Goal: Information Seeking & Learning: Learn about a topic

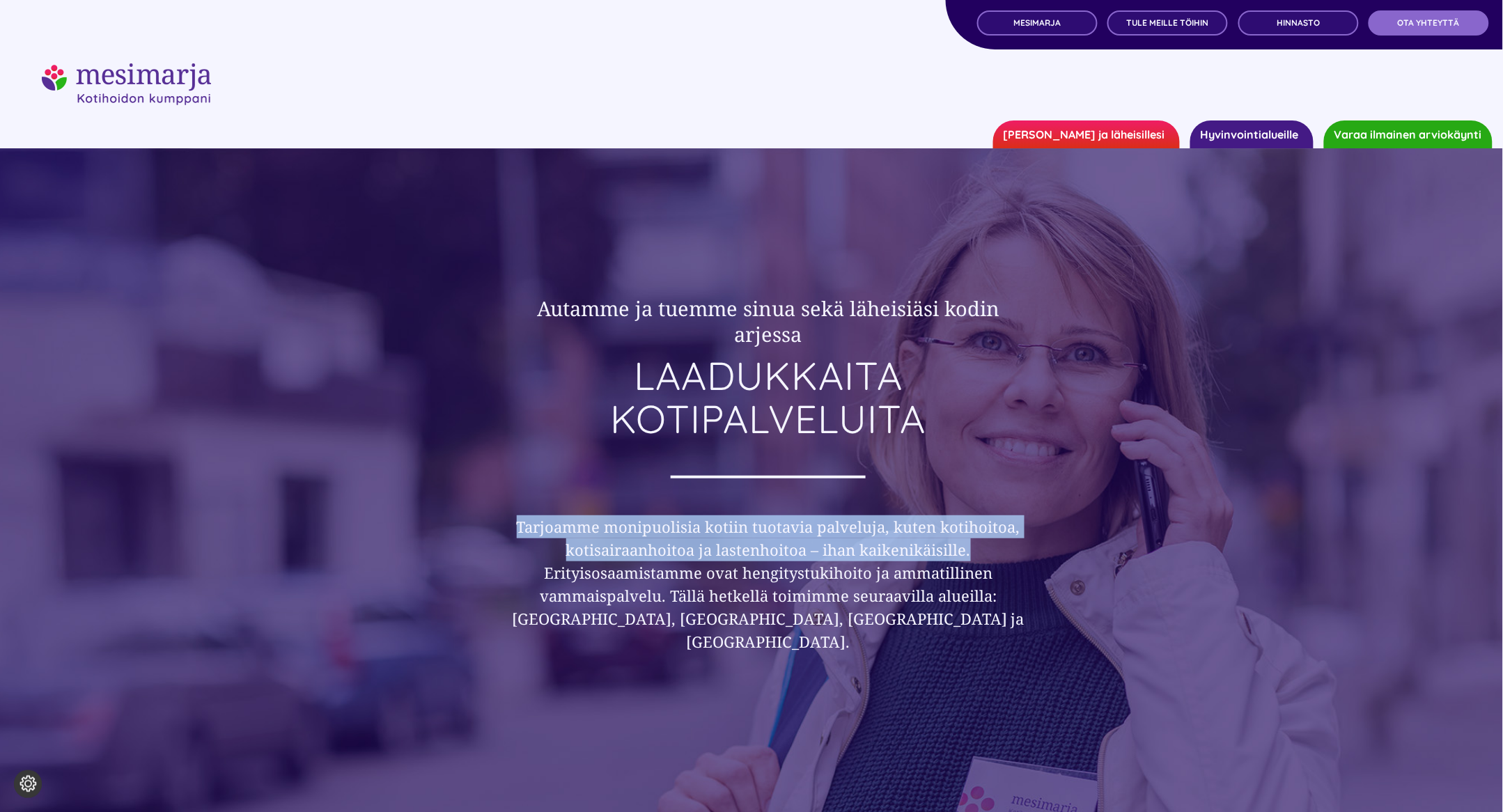
drag, startPoint x: 961, startPoint y: 553, endPoint x: 486, endPoint y: 525, distance: 475.8
click at [486, 525] on div "Autamme ja tuemme sinua sekä läheisiäsi kodin arjessa LAADUKKAITA KOTIPALVELUIT…" at bounding box center [751, 526] width 836 height 548
copy h3 "Tarjoamme monipuolisia kotiin tuotavia palveluja, kuten kotihoitoa, kotisairaan…"
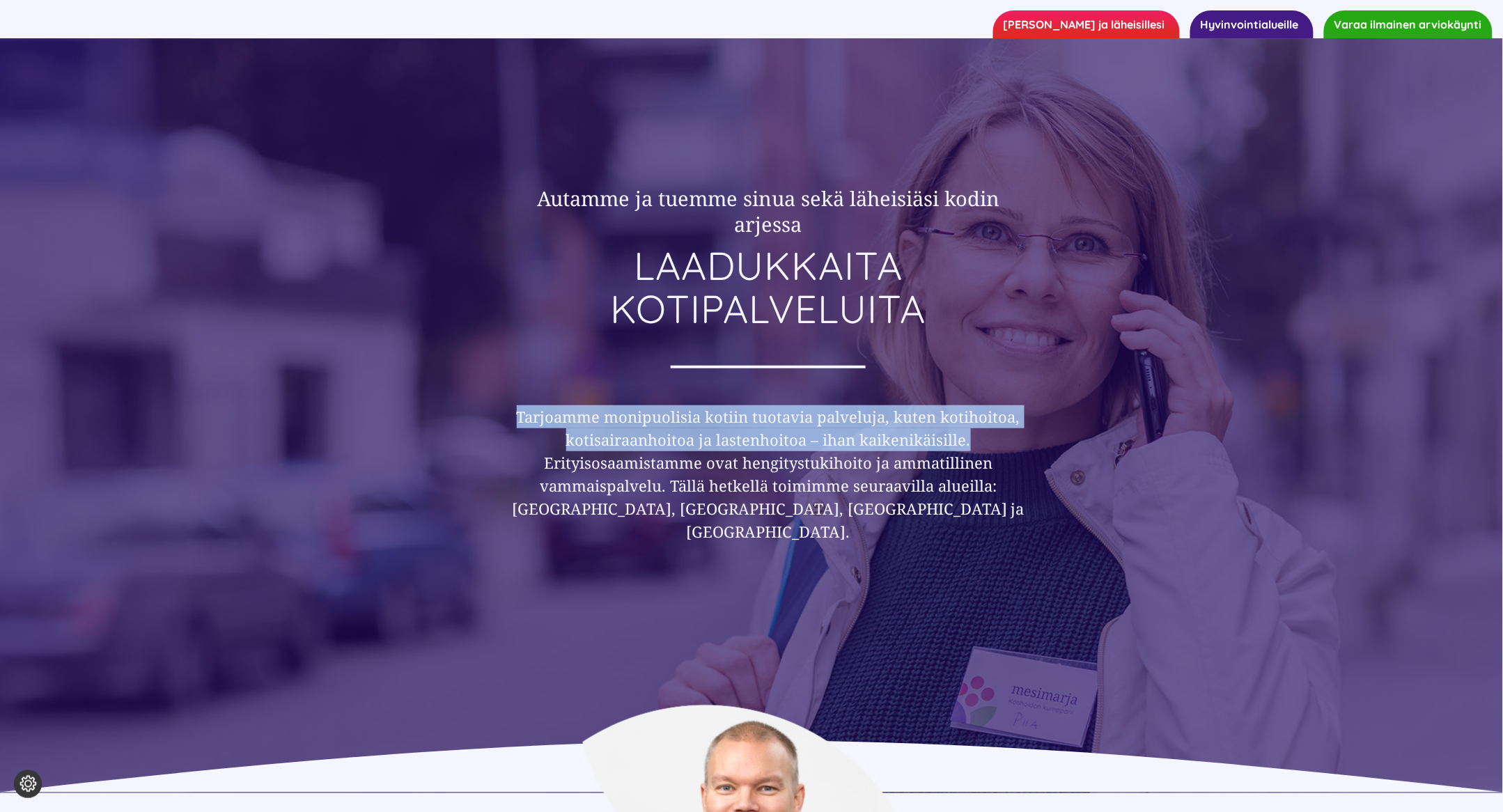
scroll to position [164, 0]
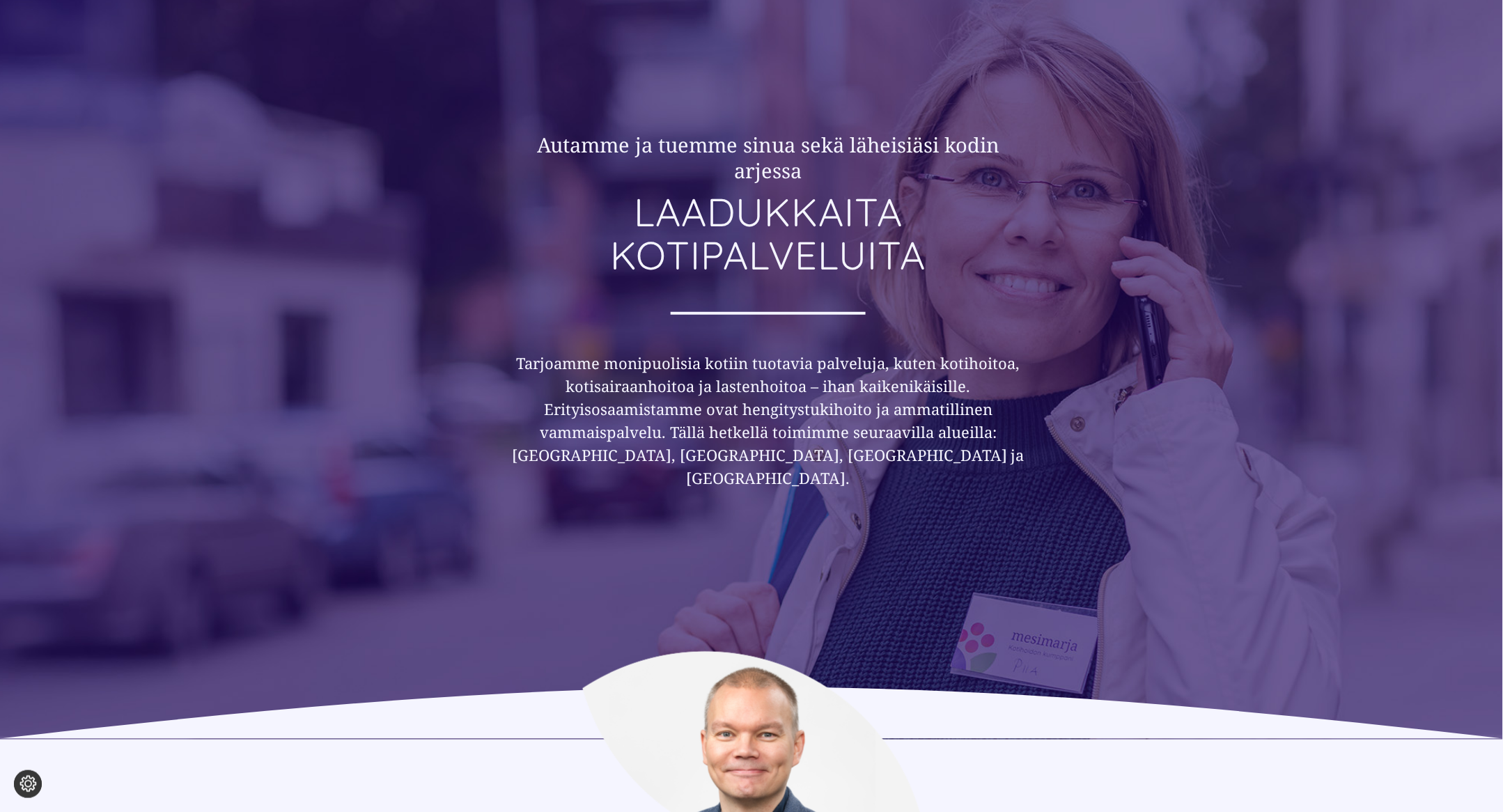
click at [666, 462] on h3 "Tarjoamme monipuolisia kotiin tuotavia palveluja, kuten kotihoitoa, kotisairaan…" at bounding box center [768, 420] width 535 height 138
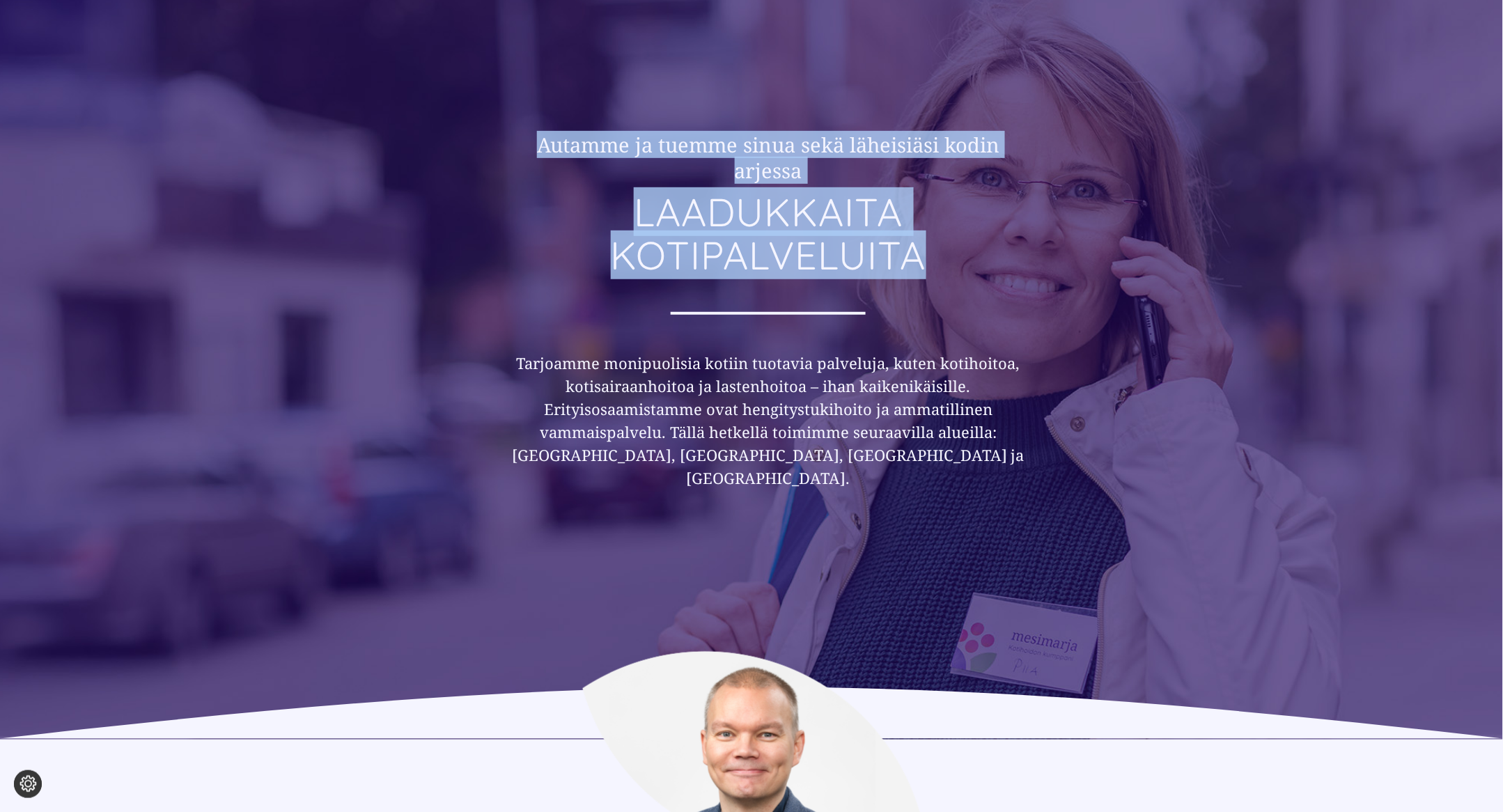
drag, startPoint x: 927, startPoint y: 263, endPoint x: 520, endPoint y: 147, distance: 423.2
click at [520, 147] on div "Autamme ja tuemme sinua sekä läheisiäsi kodin arjessa LAADUKKAITA KOTIPALVELUIT…" at bounding box center [768, 327] width 535 height 618
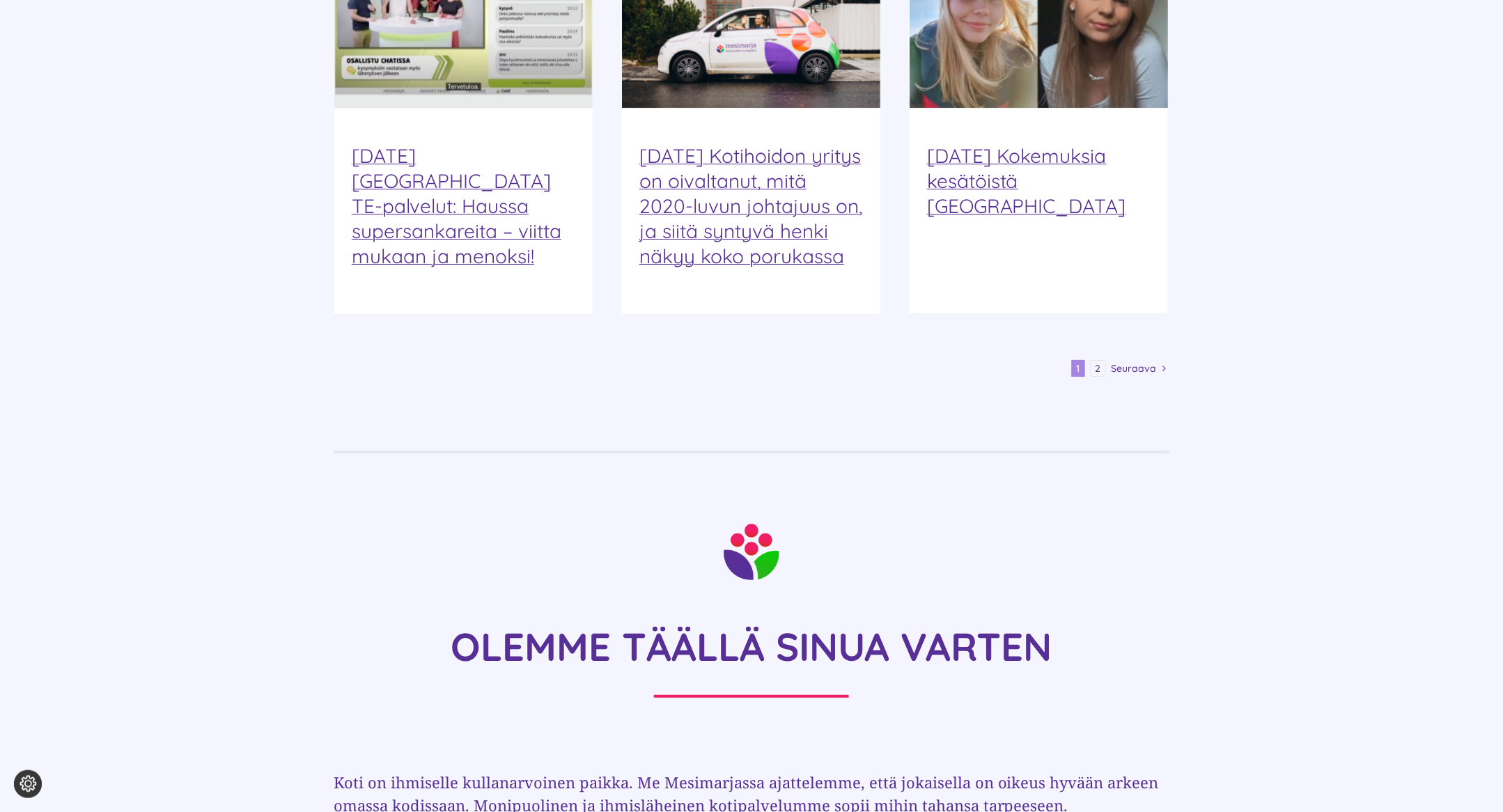
scroll to position [0, 0]
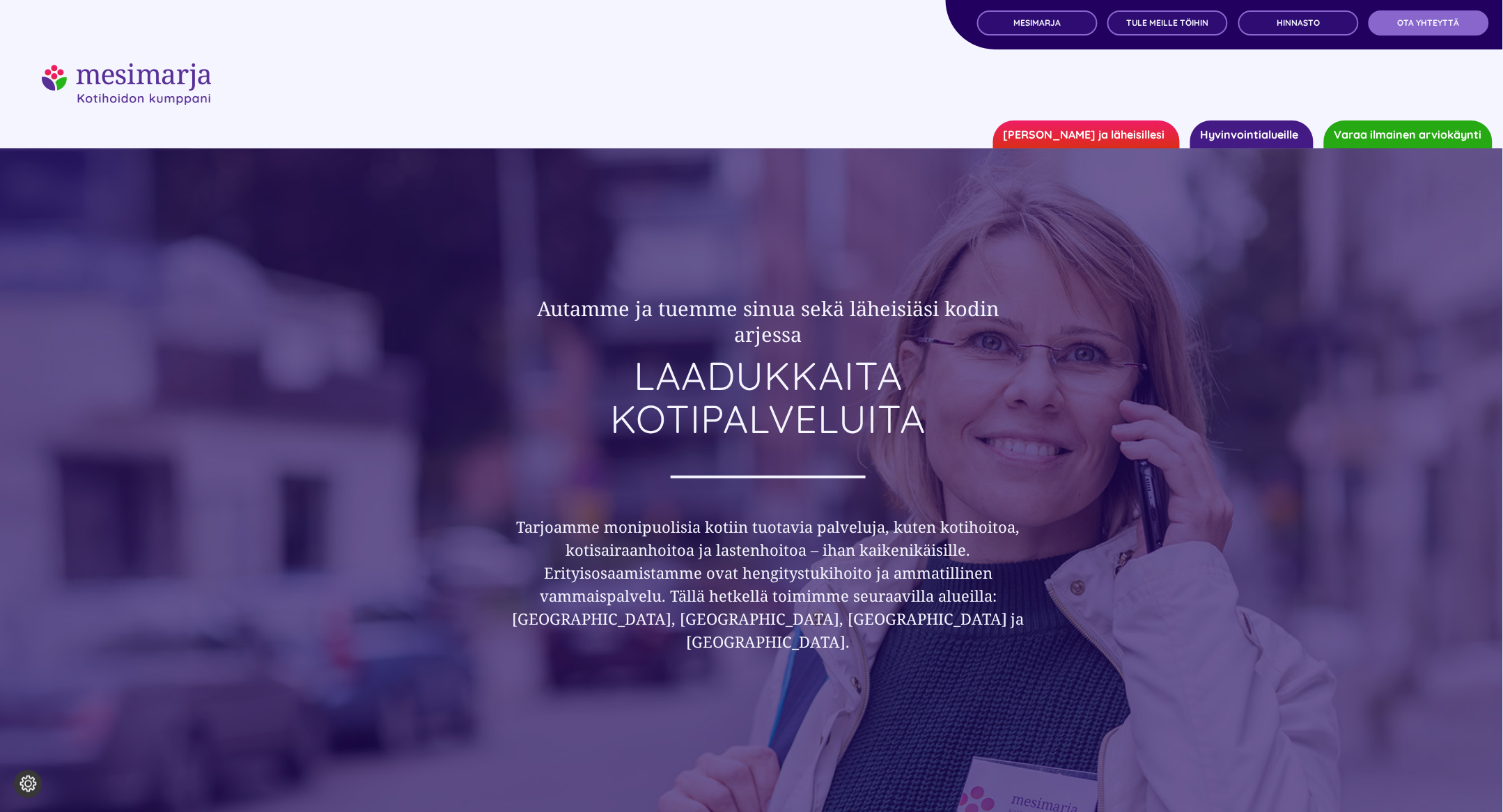
click at [1099, 131] on link "[PERSON_NAME] ja läheisillesi" at bounding box center [1086, 134] width 187 height 28
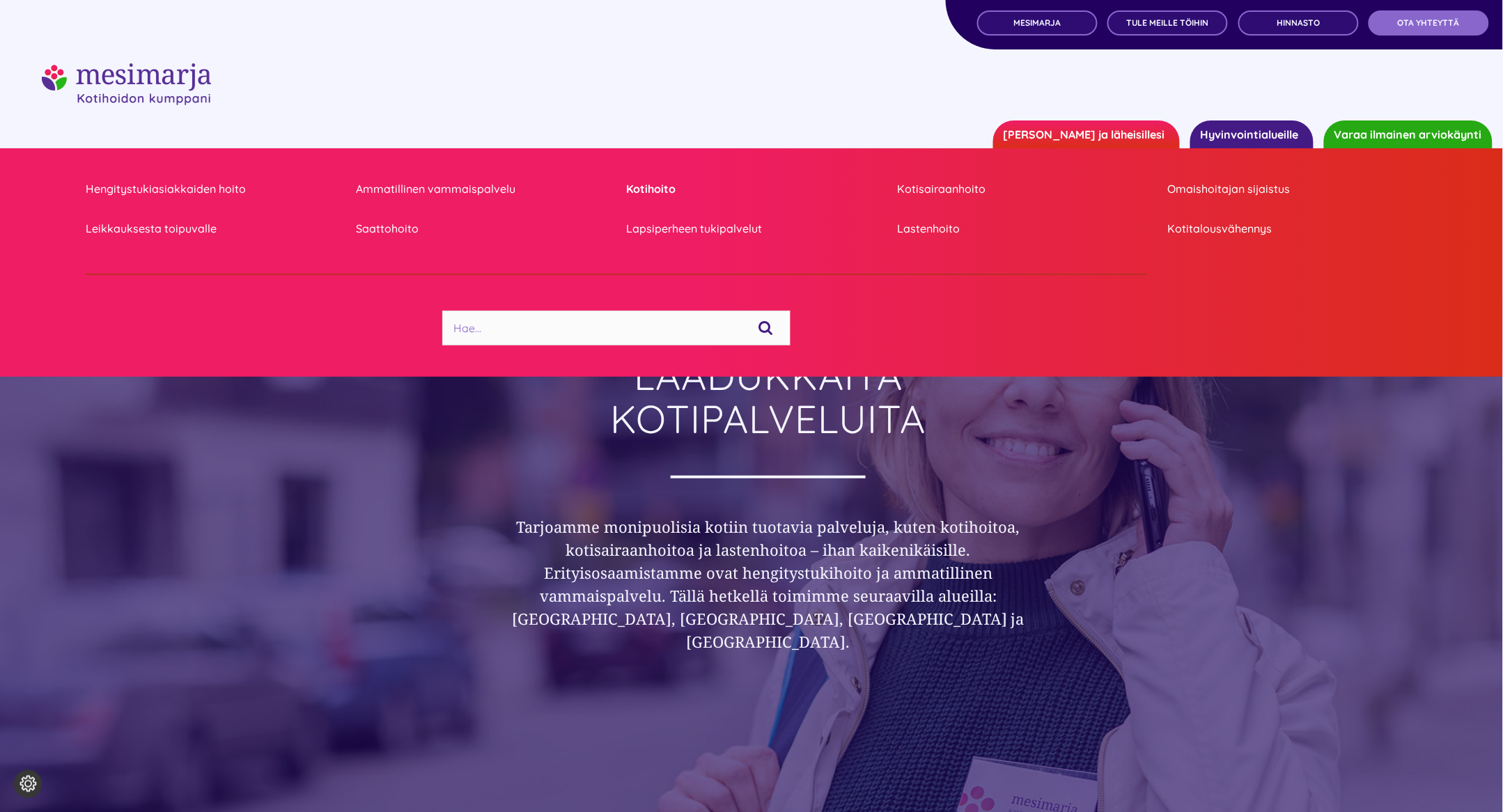
click at [647, 187] on link "Kotihoito" at bounding box center [751, 190] width 249 height 19
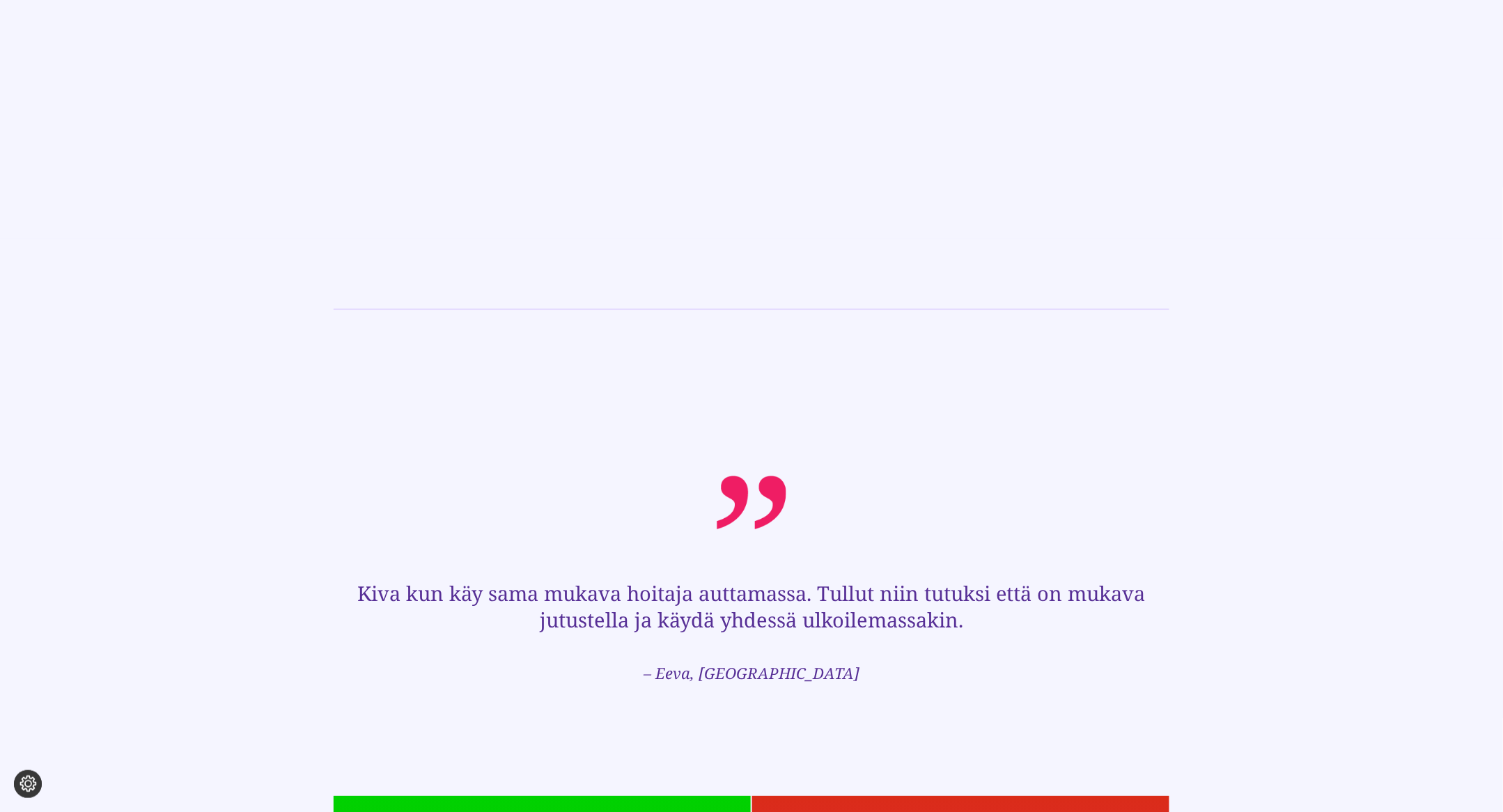
scroll to position [1586, 0]
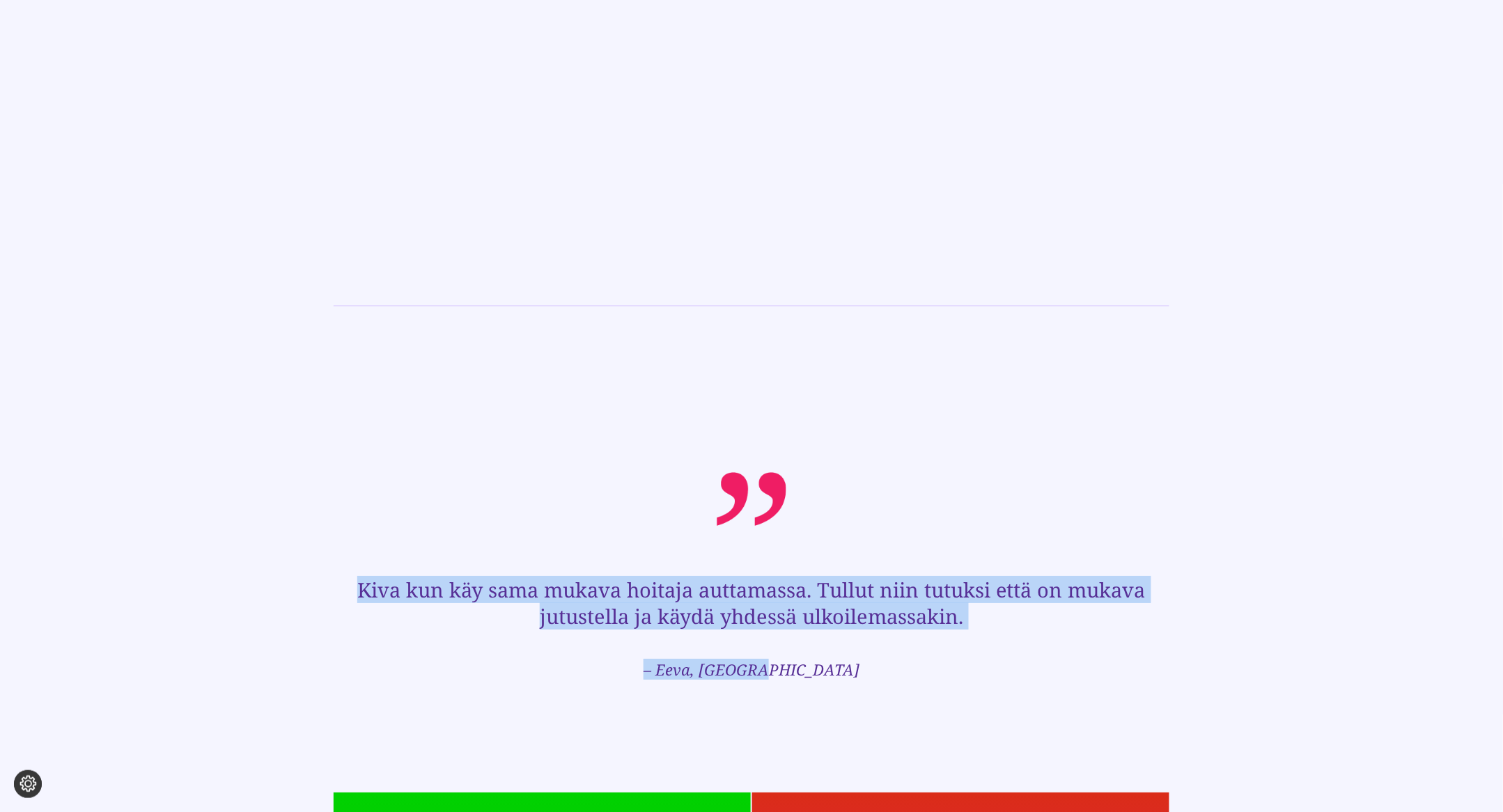
drag, startPoint x: 820, startPoint y: 669, endPoint x: 343, endPoint y: 591, distance: 483.3
click at [343, 591] on div "Kiva kun käy sama mukava hoitaja auttamassa. Tullut niin tutuksi että on mukava…" at bounding box center [751, 579] width 836 height 217
copy div "Kiva kun käy sama mukava hoitaja auttamassa. Tullut niin tutuksi että on mukava…"
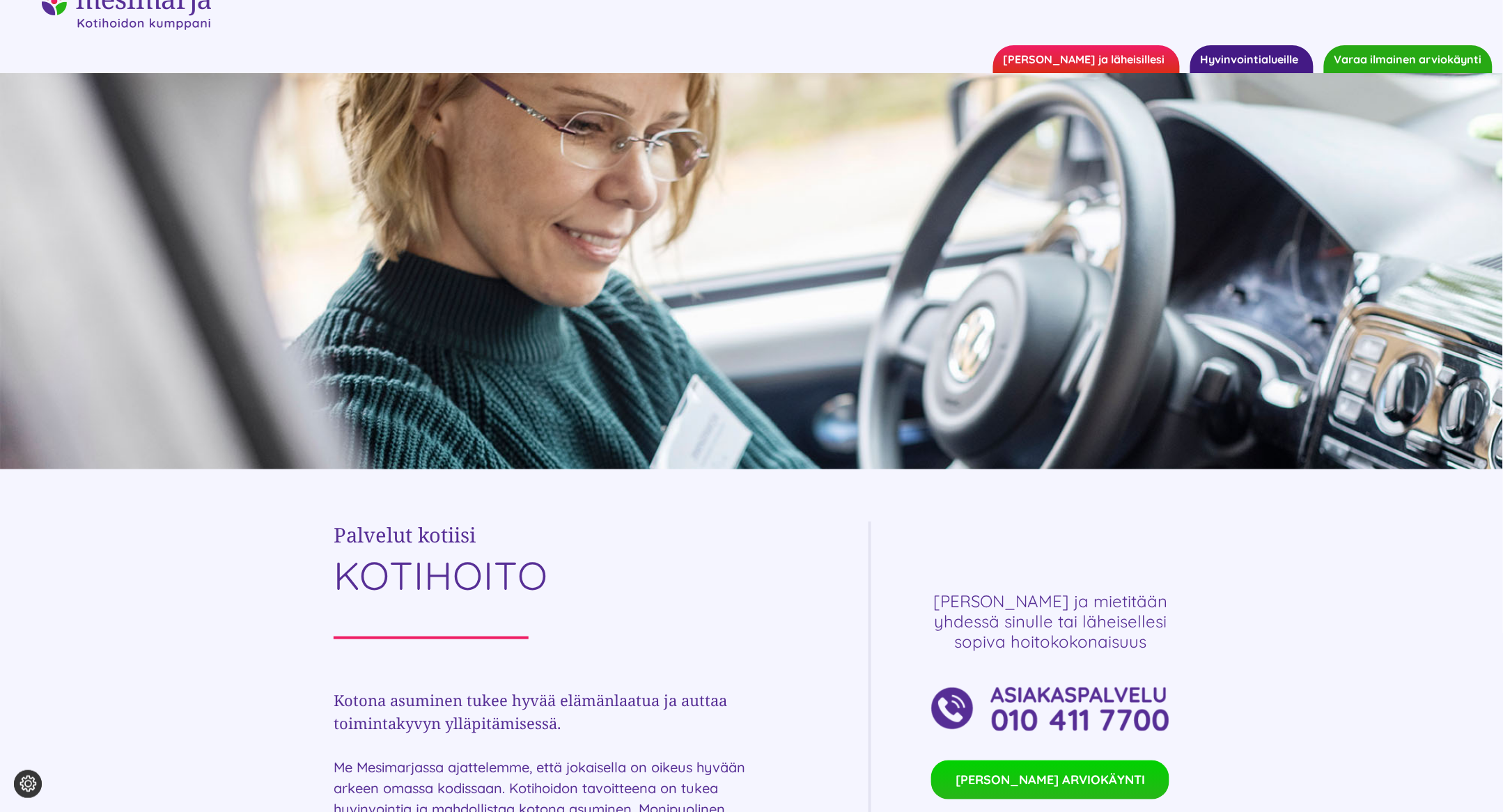
scroll to position [0, 0]
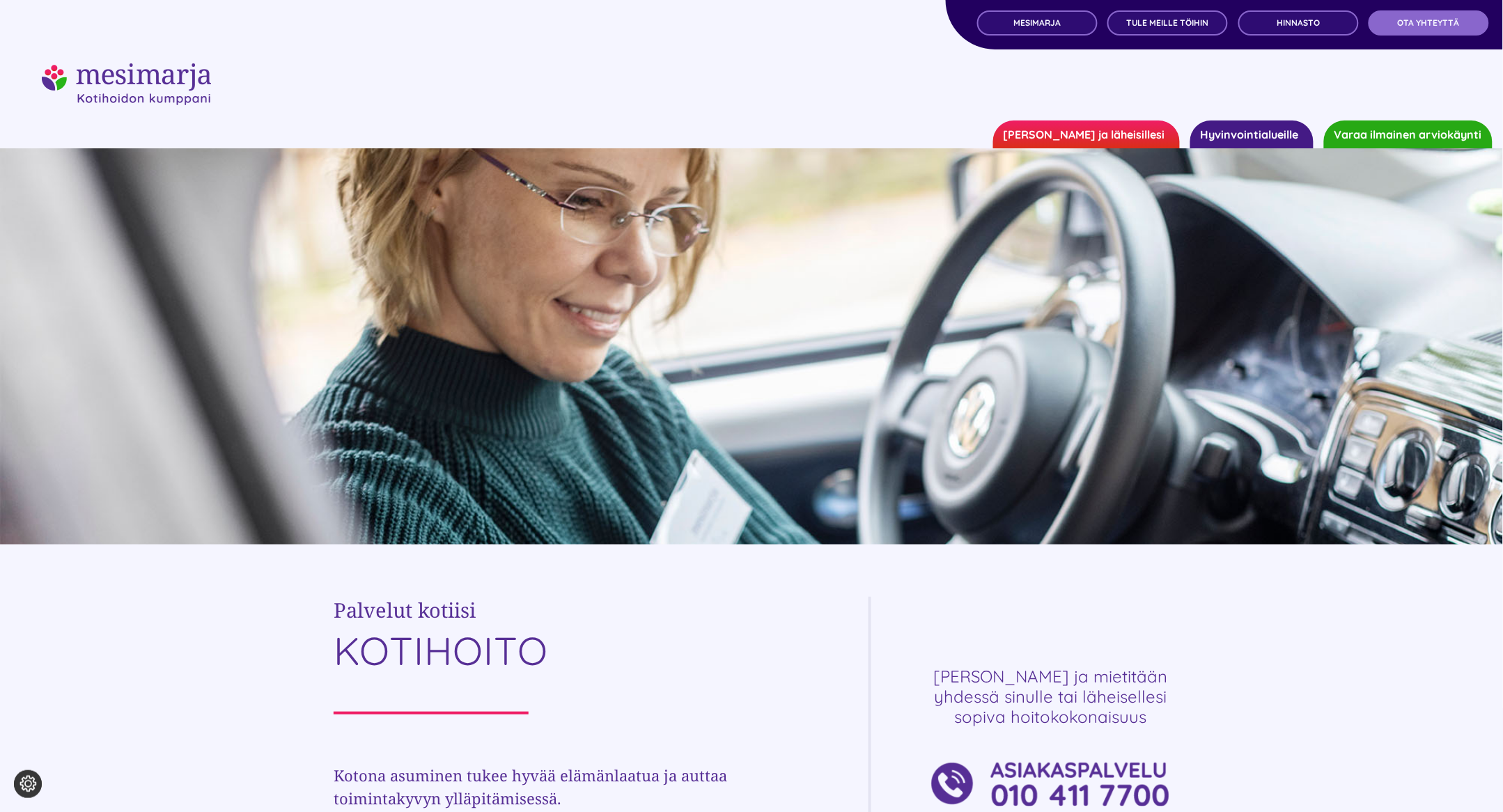
click at [1109, 134] on link "[PERSON_NAME] ja läheisillesi" at bounding box center [1086, 134] width 187 height 28
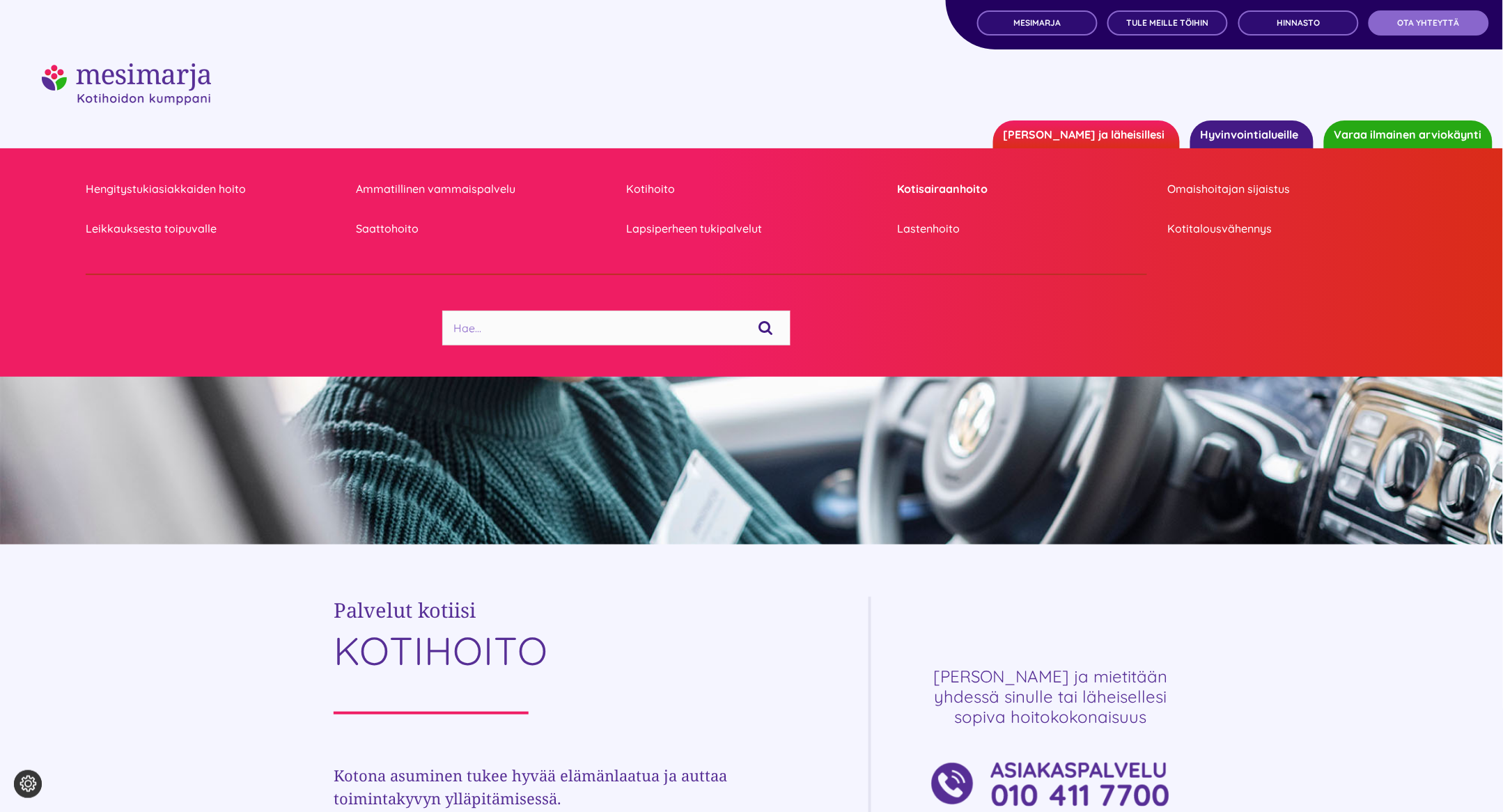
click at [935, 197] on link "Kotisairaanhoito" at bounding box center [1022, 190] width 249 height 19
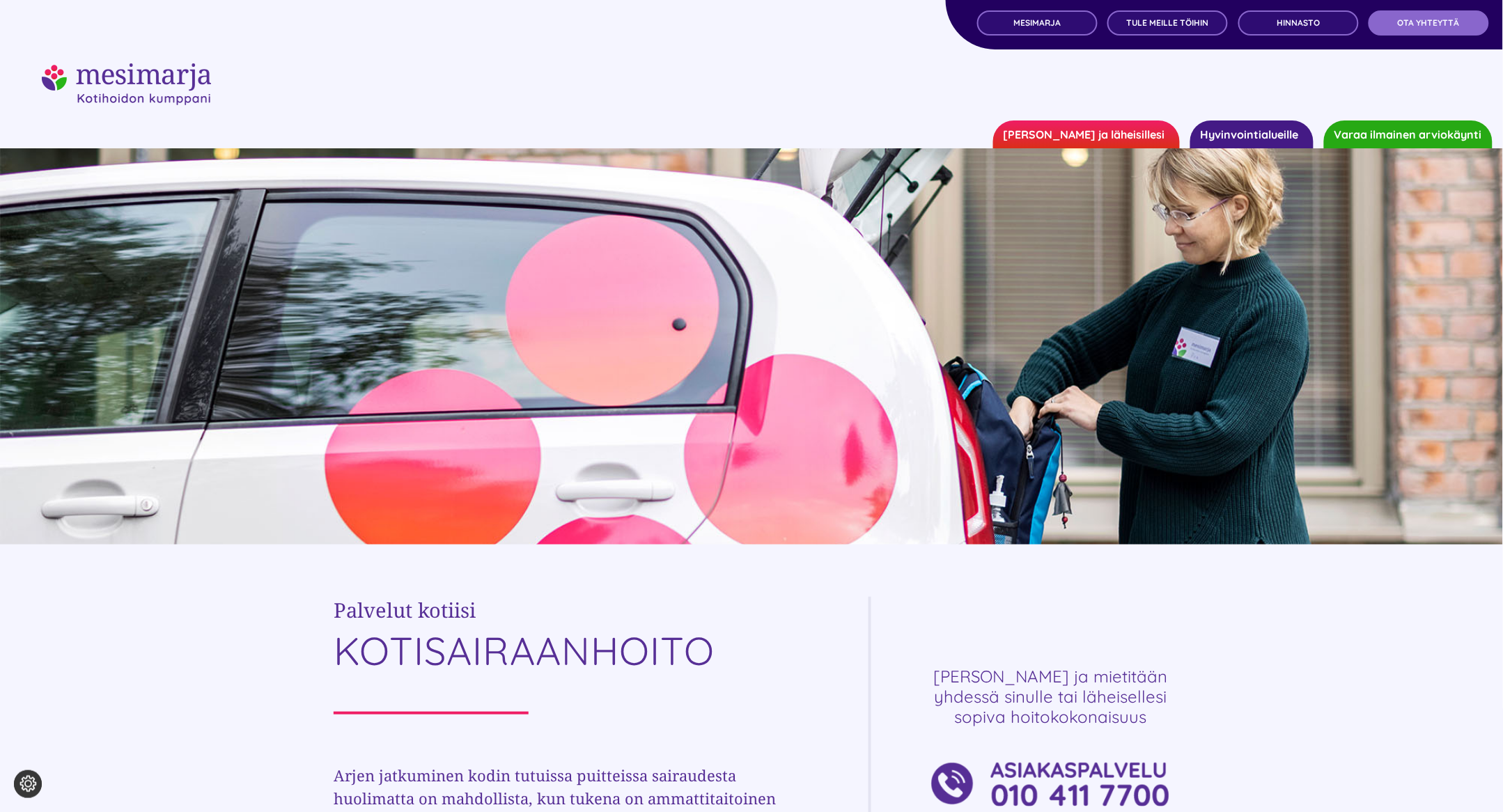
click at [1110, 138] on link "[PERSON_NAME] ja läheisillesi" at bounding box center [1086, 134] width 187 height 28
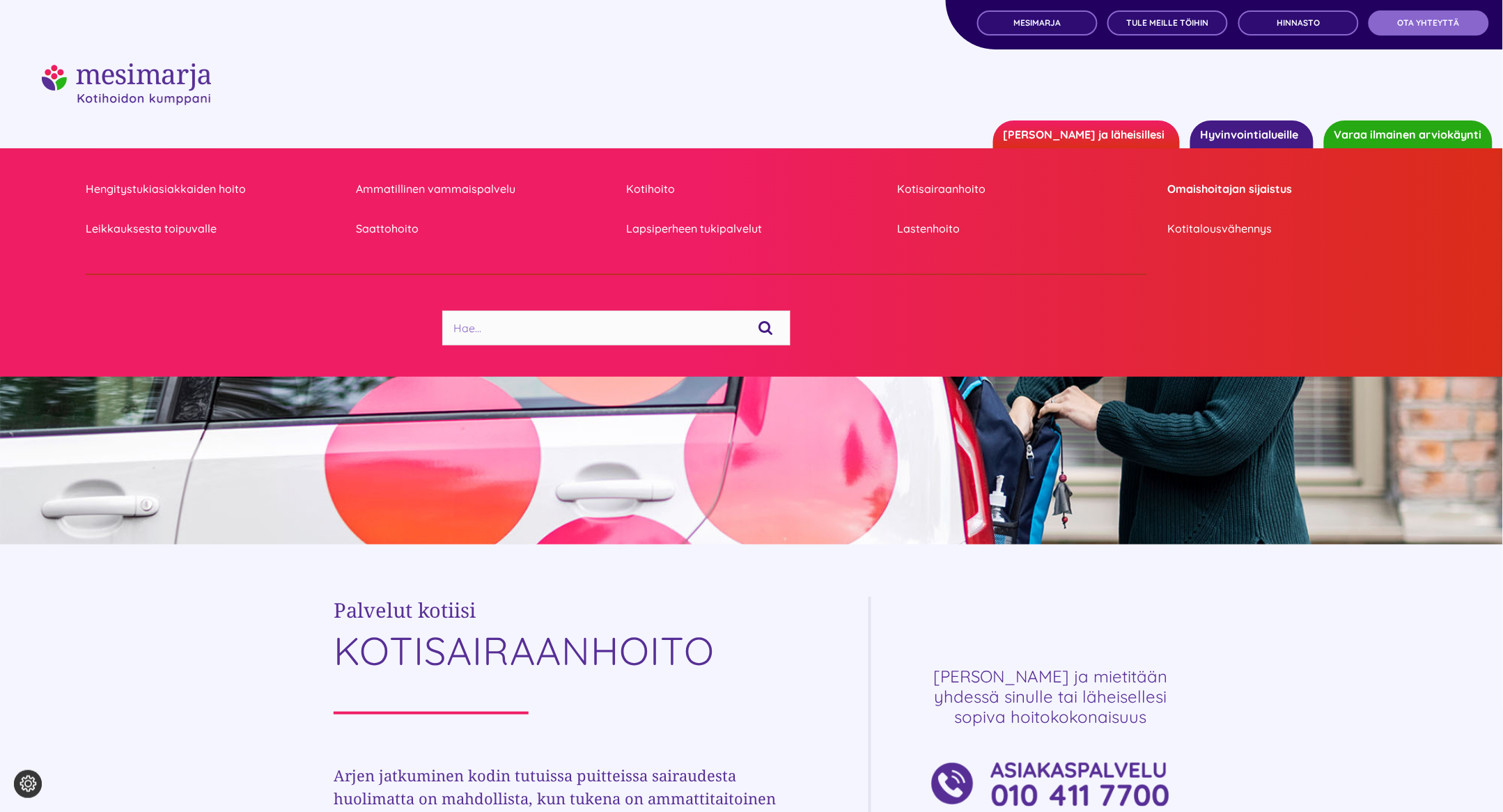
click at [1192, 184] on link "Omaishoitajan sijaistus" at bounding box center [1292, 190] width 249 height 19
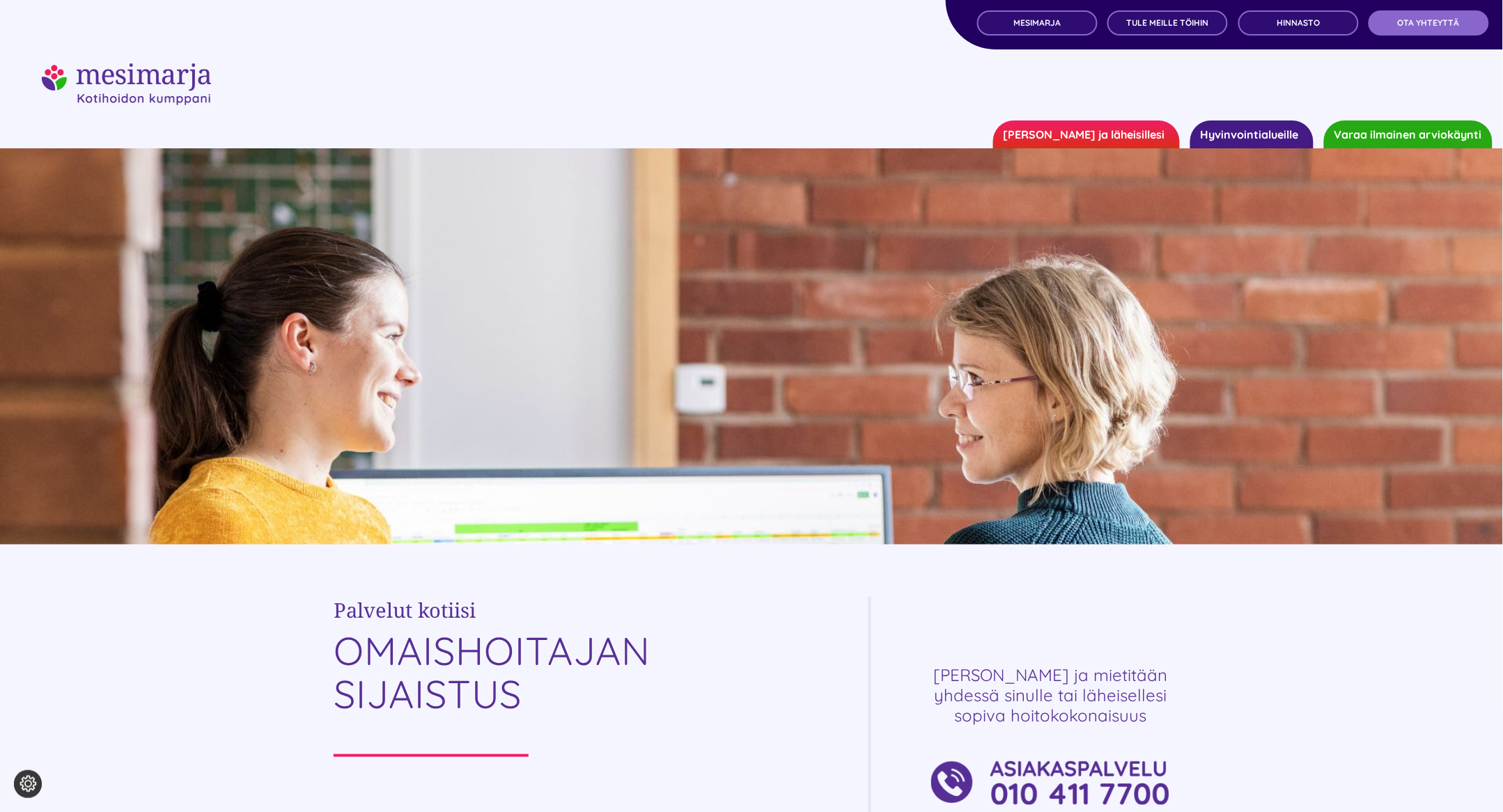
click at [1138, 137] on link "[PERSON_NAME] ja läheisillesi" at bounding box center [1086, 134] width 187 height 28
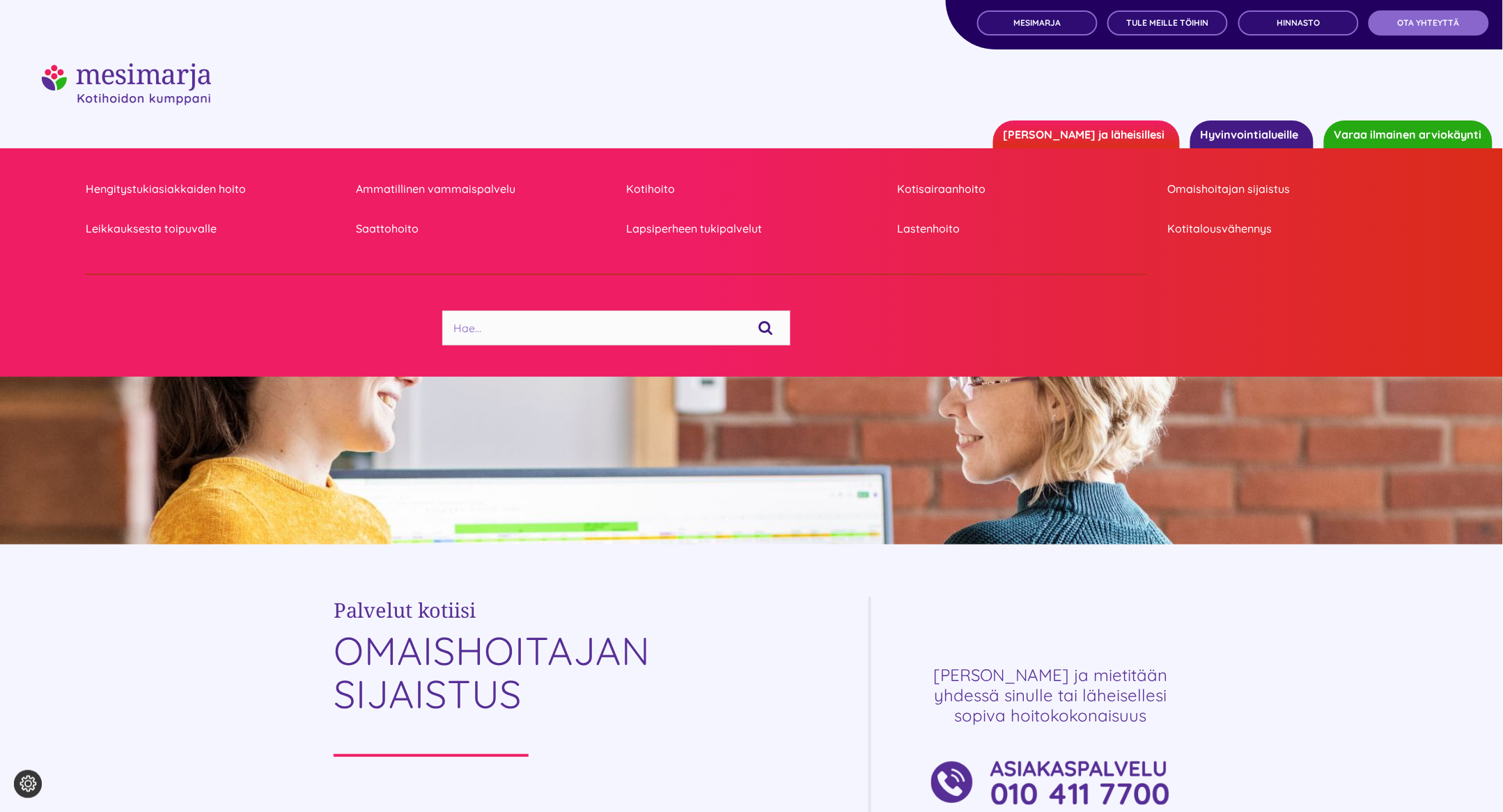
click at [1287, 142] on link "Hyvinvointialueille" at bounding box center [1252, 134] width 124 height 28
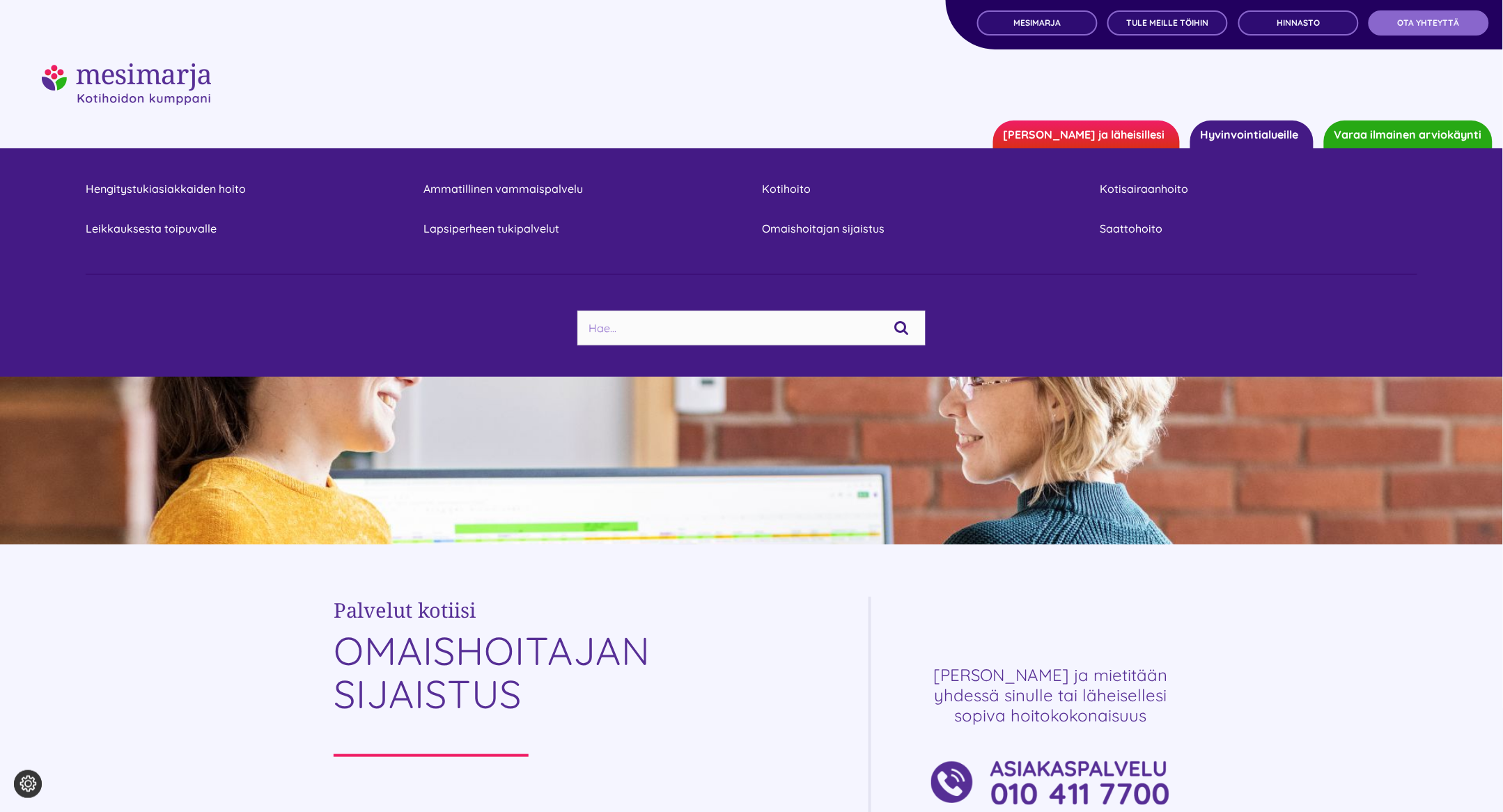
click at [1138, 130] on link "[PERSON_NAME] ja läheisillesi" at bounding box center [1086, 134] width 187 height 28
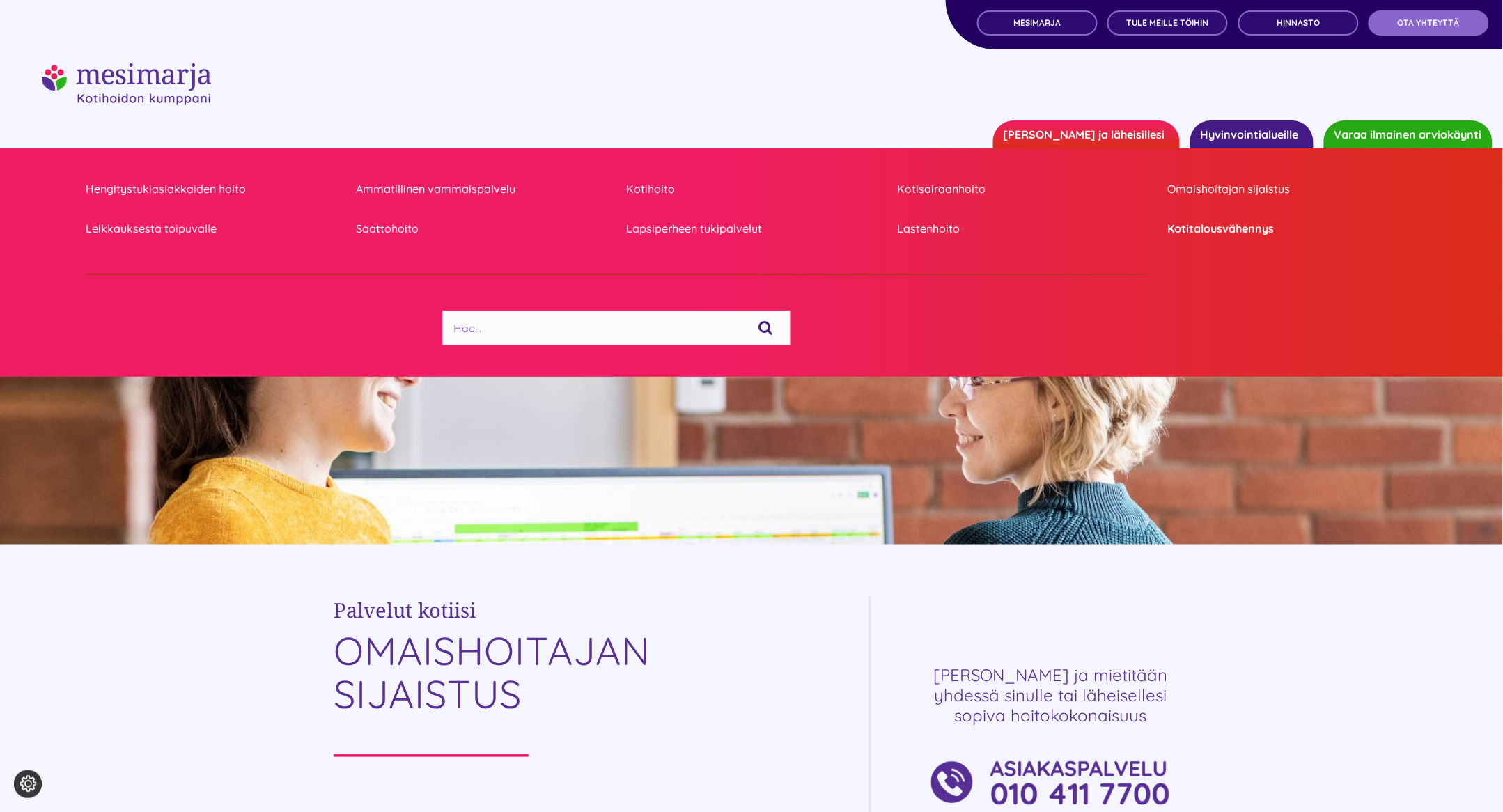
click at [1211, 228] on link "Kotitalousvähennys" at bounding box center [1292, 229] width 249 height 19
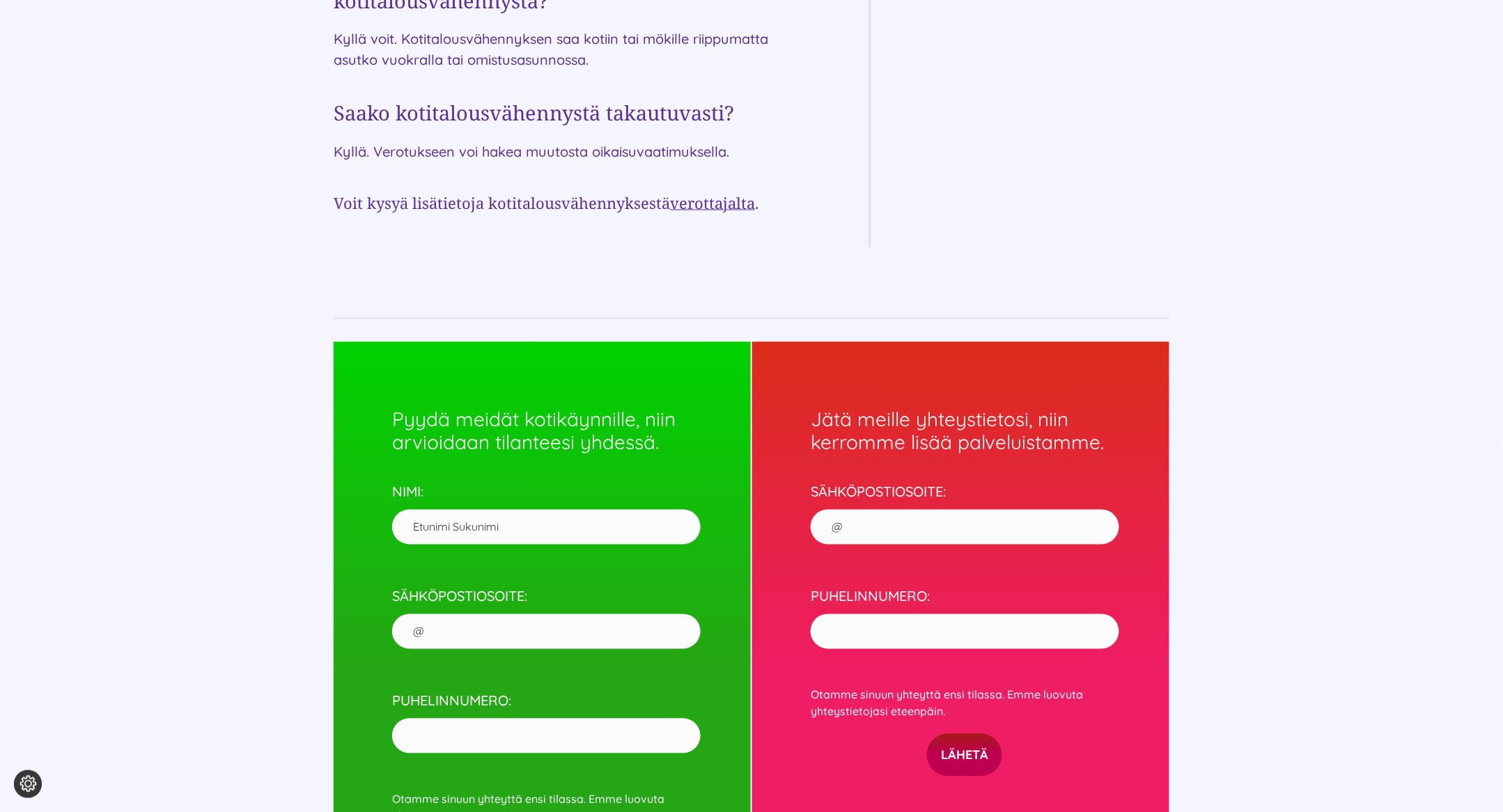
scroll to position [3034, 0]
